Goal: Find specific page/section: Find specific page/section

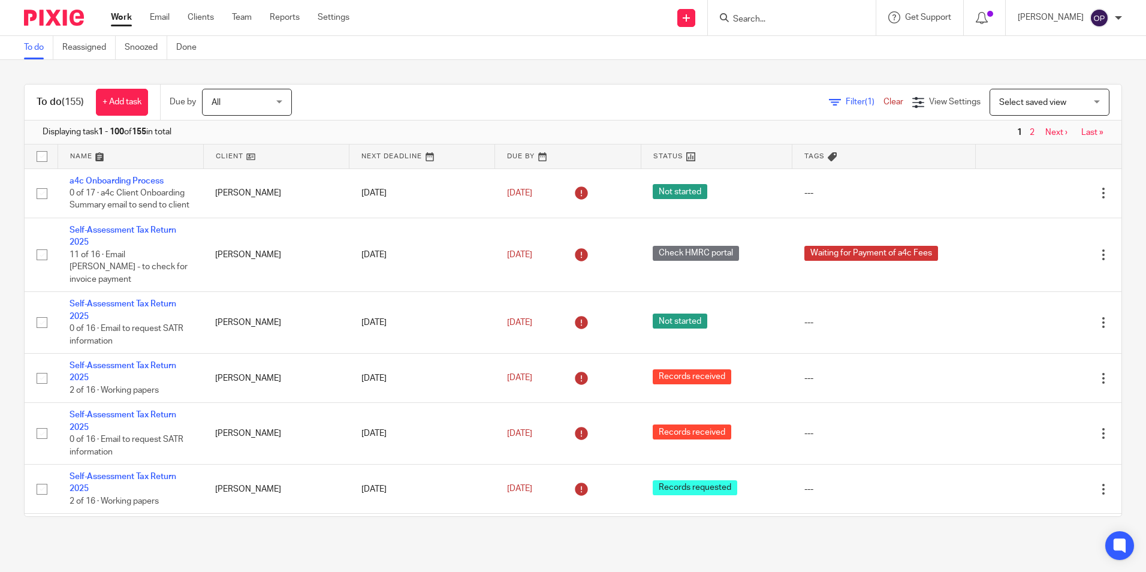
click at [776, 13] on form at bounding box center [796, 17] width 128 height 15
drag, startPoint x: 776, startPoint y: 13, endPoint x: 762, endPoint y: 16, distance: 13.7
click at [762, 16] on input "Search" at bounding box center [786, 19] width 108 height 11
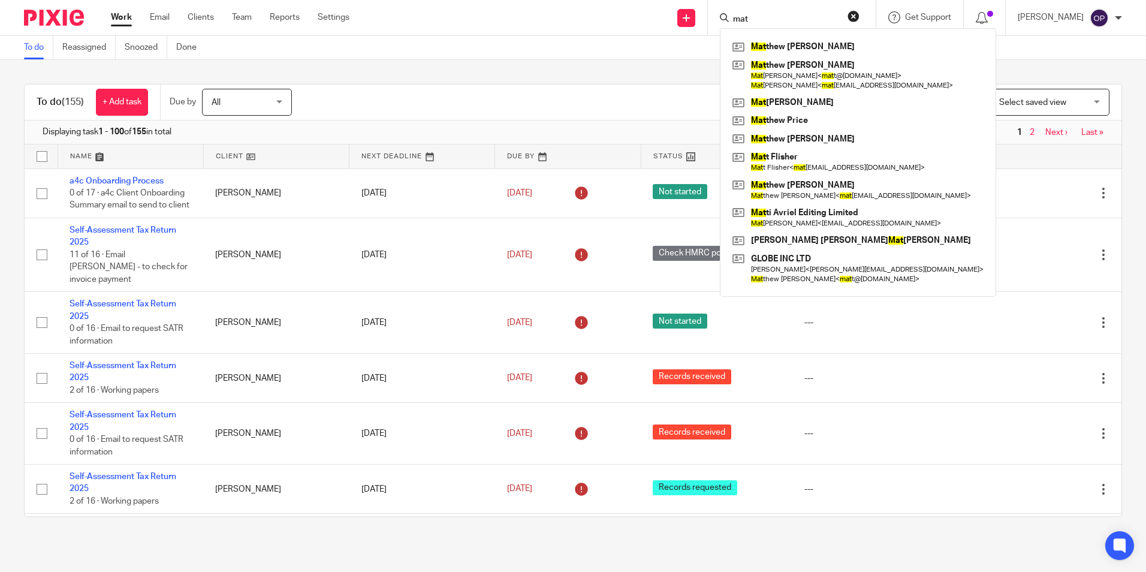
type input "matt"
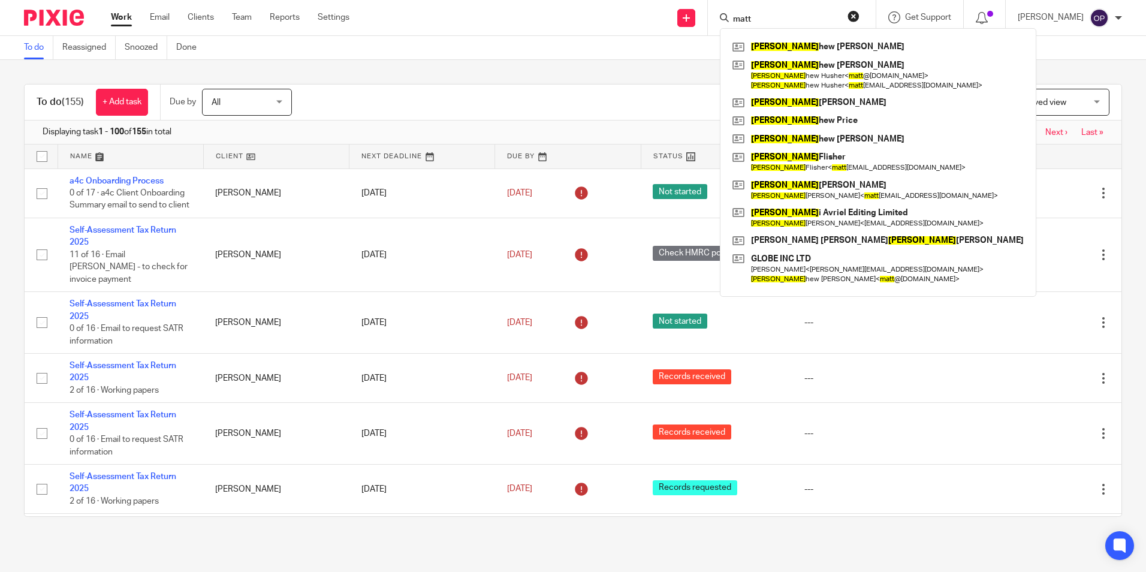
drag, startPoint x: 802, startPoint y: 19, endPoint x: 679, endPoint y: 20, distance: 123.5
click at [680, 20] on div "Send new email Create task Add client matt Matt hew John Chaffe Matt hew James …" at bounding box center [756, 17] width 778 height 35
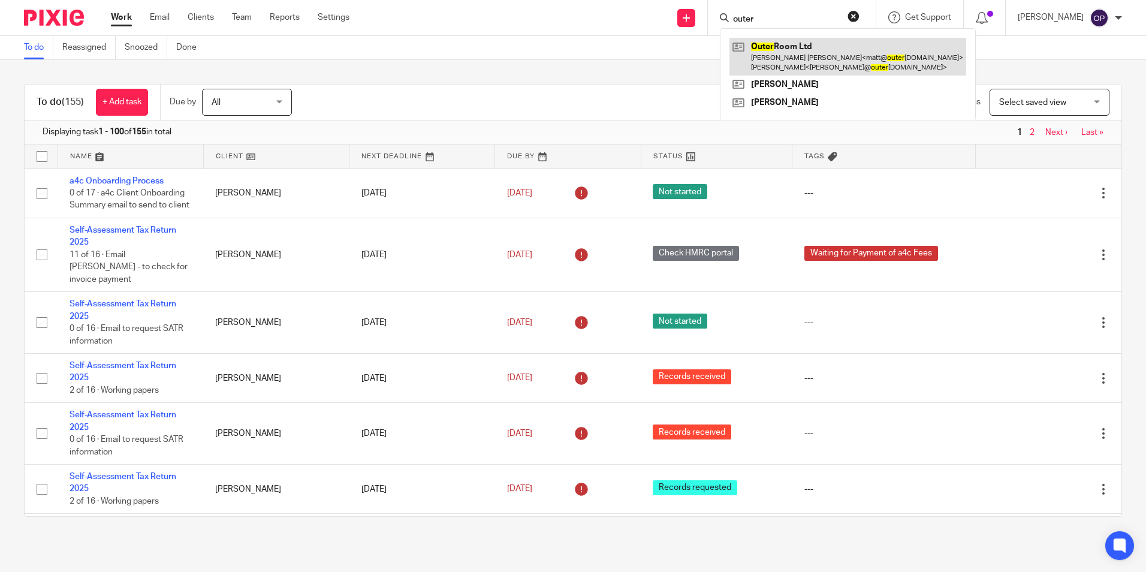
type input "outer"
click at [810, 46] on link at bounding box center [847, 56] width 237 height 37
